Goal: Check status: Check status

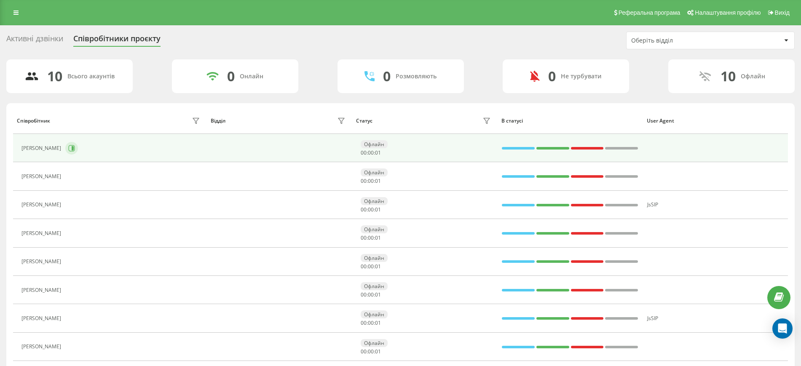
click at [72, 144] on button at bounding box center [71, 148] width 13 height 13
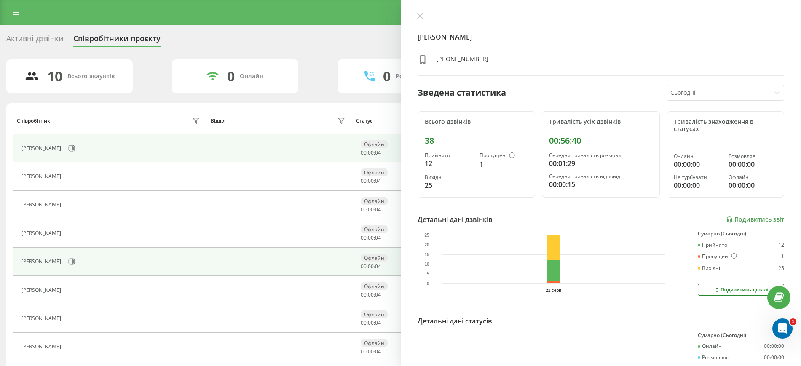
click at [75, 257] on div "[PERSON_NAME]" at bounding box center [112, 262] width 181 height 14
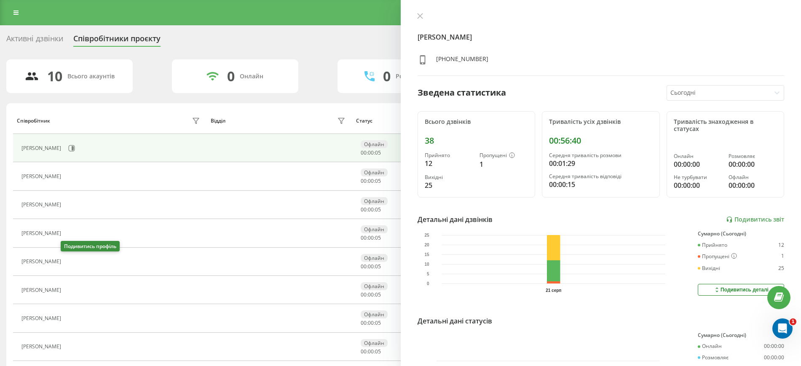
click at [69, 257] on button at bounding box center [70, 263] width 10 height 12
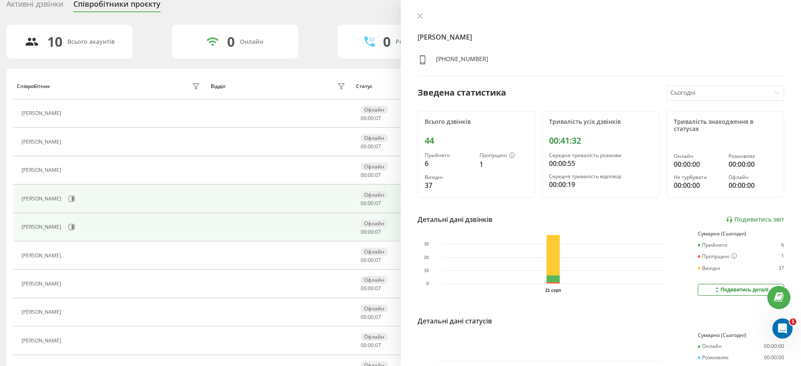
scroll to position [53, 0]
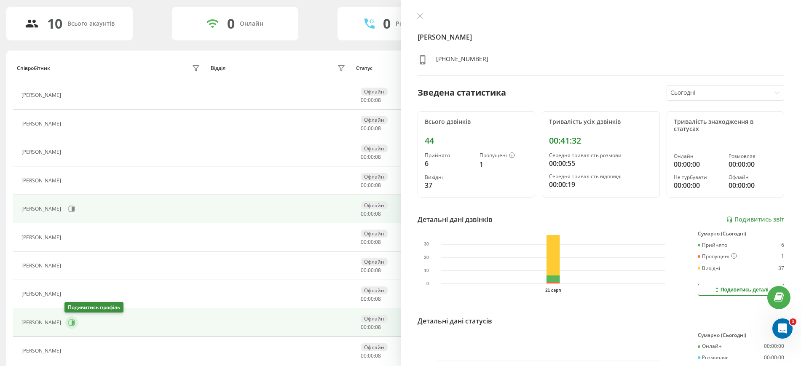
click at [74, 322] on icon at bounding box center [72, 323] width 6 height 6
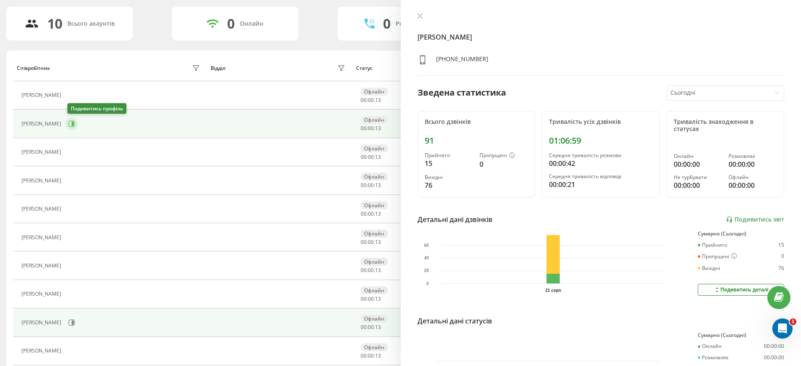
click at [70, 121] on icon at bounding box center [71, 124] width 7 height 7
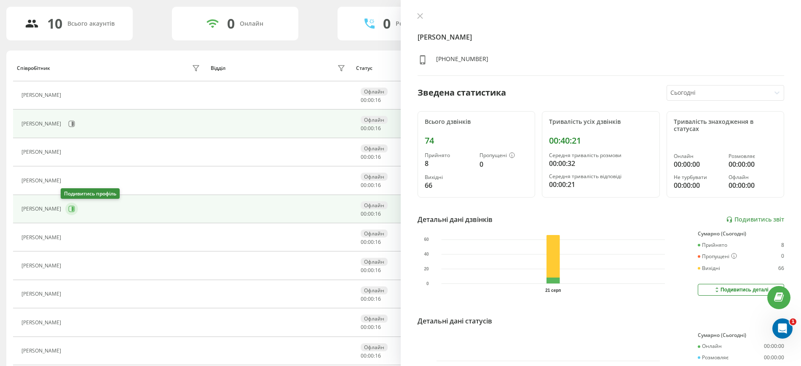
click at [70, 205] on button at bounding box center [71, 209] width 13 height 13
